Goal: Task Accomplishment & Management: Manage account settings

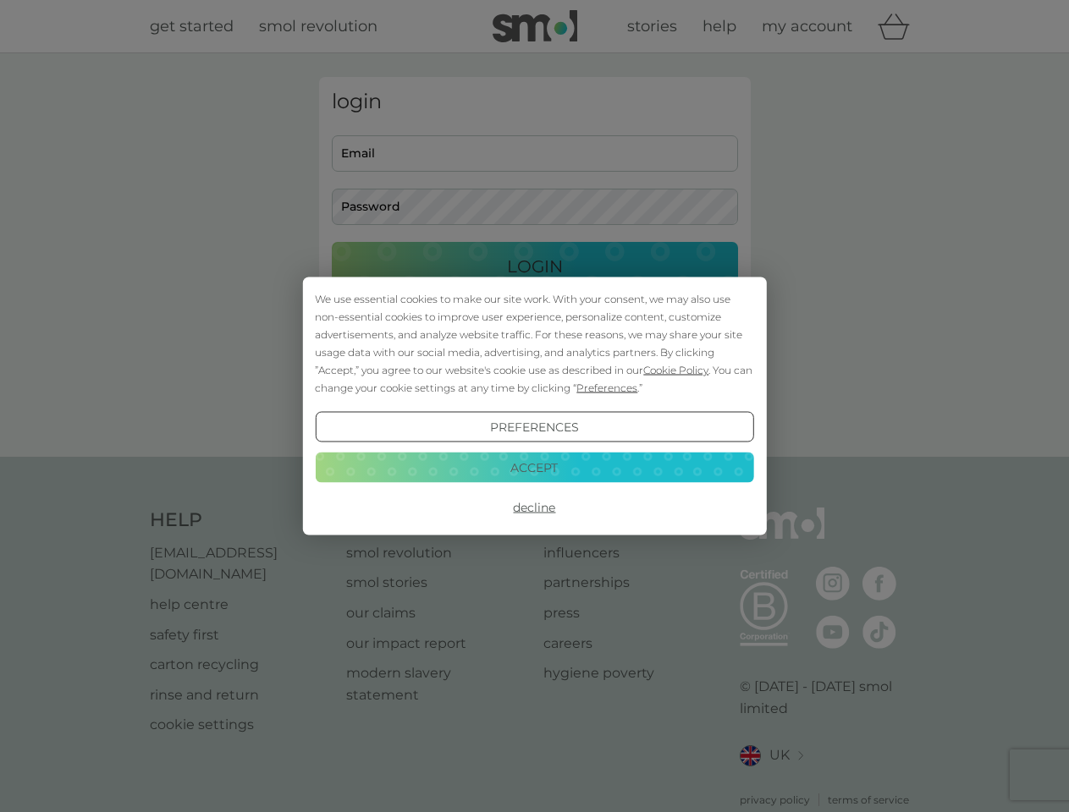
click at [676, 370] on span "Cookie Policy" at bounding box center [675, 370] width 65 height 13
click at [605, 388] on div "login Email Password Login ● ● ● ● ● ● ● ● ● ● ● ● ● ● ● ● ● ● ● ● ● ● ● ● ● ● …" at bounding box center [535, 255] width 432 height 356
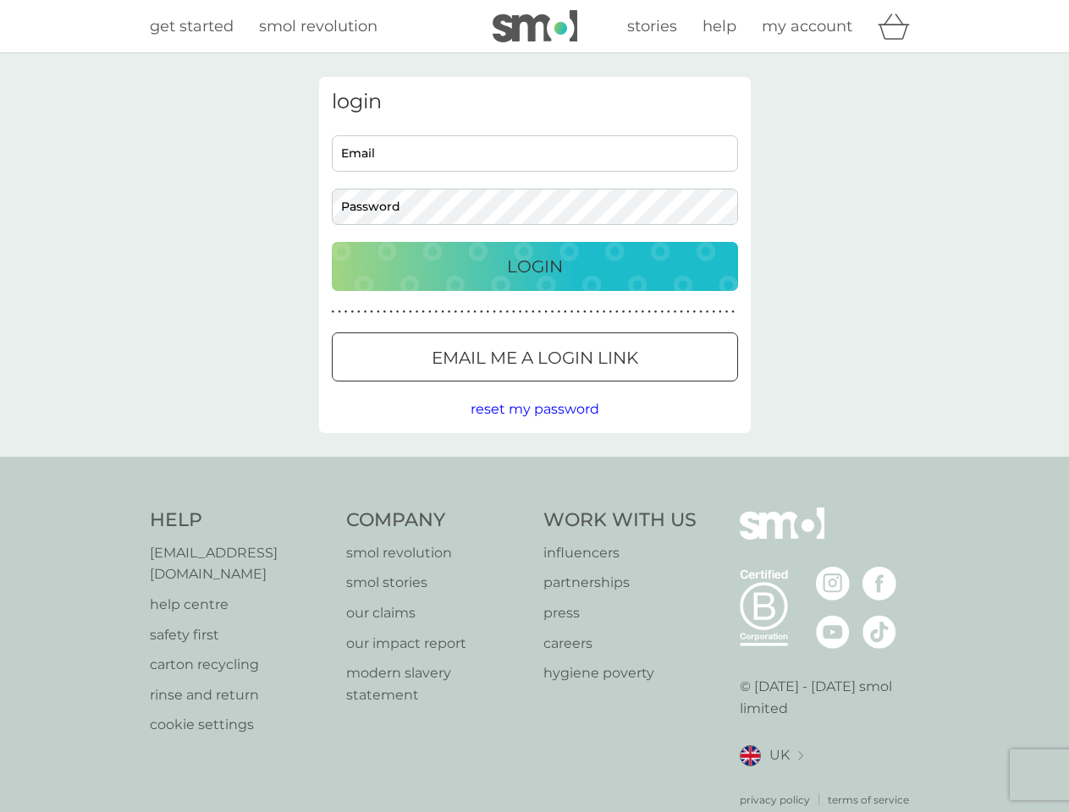
click at [534, 427] on div "login Email Password Login ● ● ● ● ● ● ● ● ● ● ● ● ● ● ● ● ● ● ● ● ● ● ● ● ● ● …" at bounding box center [535, 255] width 432 height 356
click at [534, 508] on div "Help [EMAIL_ADDRESS][DOMAIN_NAME] help centre safety first carton recycling rin…" at bounding box center [535, 658] width 770 height 300
click at [534, 467] on div "Help [EMAIL_ADDRESS][DOMAIN_NAME] help centre safety first carton recycling rin…" at bounding box center [534, 658] width 1069 height 402
